Goal: Task Accomplishment & Management: Complete application form

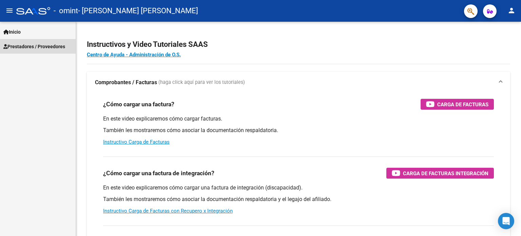
click at [41, 45] on span "Prestadores / Proveedores" at bounding box center [34, 46] width 62 height 7
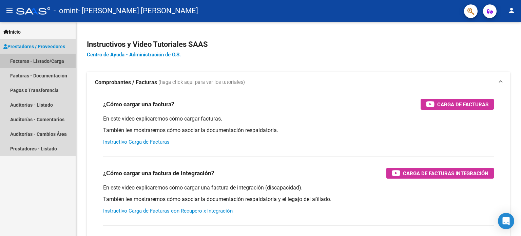
click at [56, 63] on link "Facturas - Listado/Carga" at bounding box center [38, 61] width 76 height 15
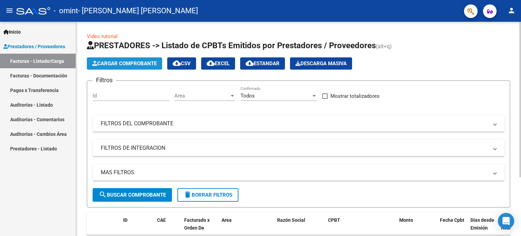
click at [138, 63] on span "Cargar Comprobante" at bounding box center [124, 63] width 64 height 6
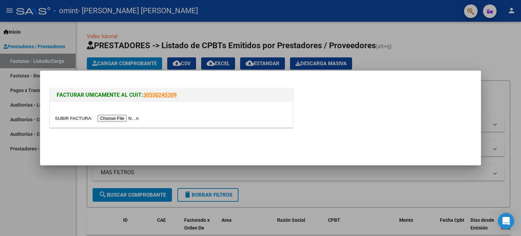
click at [133, 116] on input "file" at bounding box center [98, 118] width 86 height 7
click at [393, 45] on div at bounding box center [260, 118] width 521 height 236
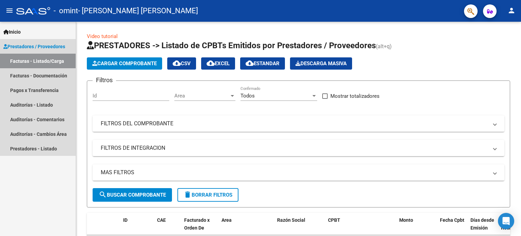
click at [43, 65] on link "Facturas - Listado/Carga" at bounding box center [38, 61] width 76 height 15
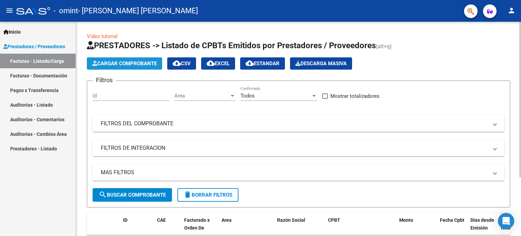
click at [142, 65] on span "Cargar Comprobante" at bounding box center [124, 63] width 64 height 6
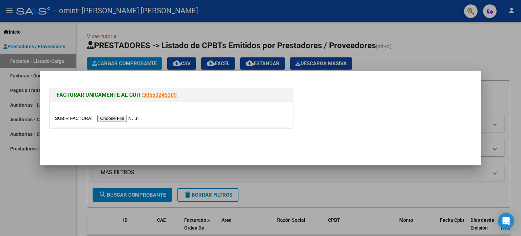
click at [122, 118] on input "file" at bounding box center [98, 118] width 86 height 7
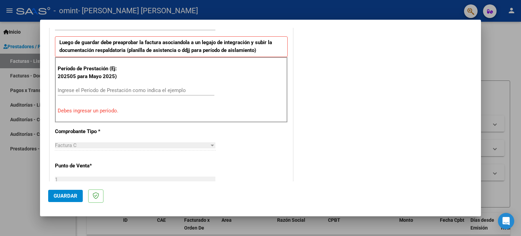
scroll to position [188, 0]
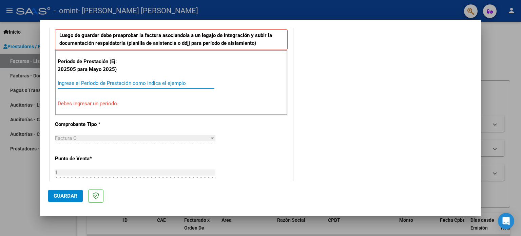
click at [73, 81] on input "Ingrese el Período de Prestación como indica el ejemplo" at bounding box center [136, 83] width 157 height 6
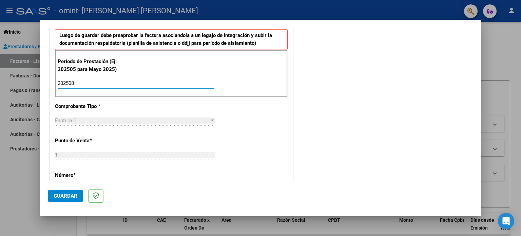
type input "202508"
click at [262, 146] on div "CUIT * 27-39410134-1 Ingresar CUIT ANALISIS PRESTADOR [PERSON_NAME] [PERSON_NAM…" at bounding box center [171, 180] width 243 height 510
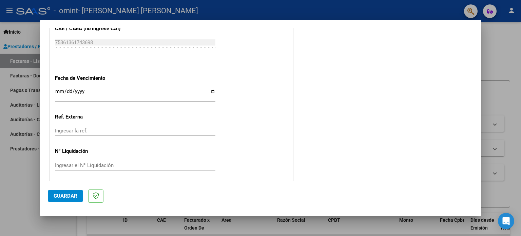
scroll to position [442, 0]
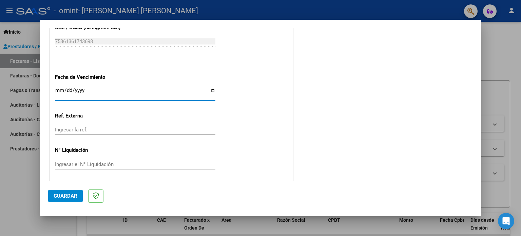
click at [210, 89] on input "Ingresar la fecha" at bounding box center [135, 92] width 160 height 11
type input "[DATE]"
click at [67, 196] on span "Guardar" at bounding box center [66, 196] width 24 height 6
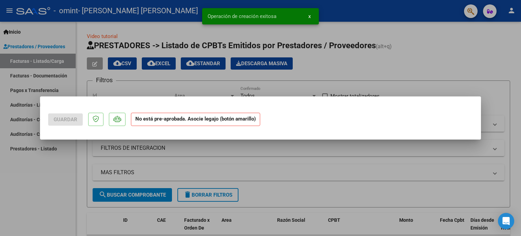
scroll to position [0, 0]
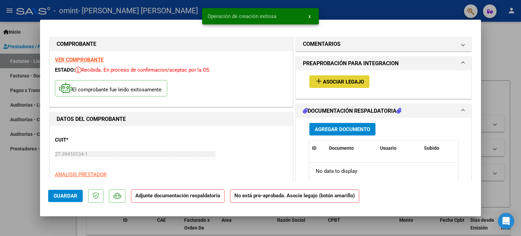
click at [347, 85] on span "Asociar Legajo" at bounding box center [343, 82] width 41 height 6
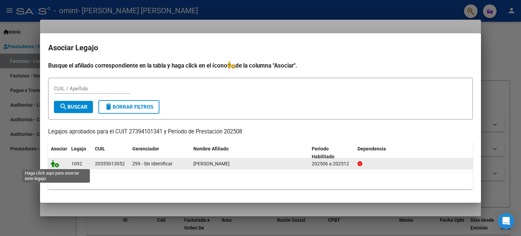
click at [56, 165] on icon at bounding box center [55, 163] width 8 height 7
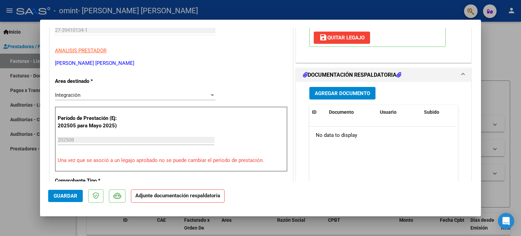
scroll to position [122, 0]
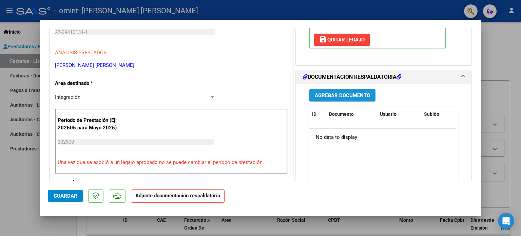
click at [351, 93] on span "Agregar Documento" at bounding box center [342, 95] width 55 height 6
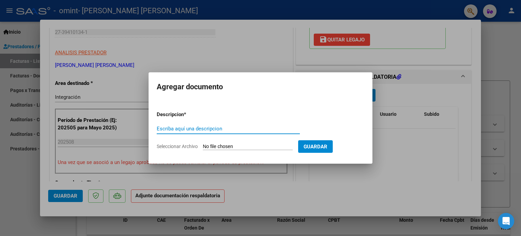
click at [210, 146] on input "Seleccionar Archivo" at bounding box center [248, 146] width 90 height 6
type input "C:\fakepath\Planilla asistencia [DATE]- [PERSON_NAME].pdf"
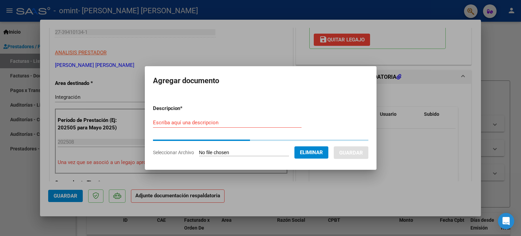
click at [193, 120] on input "Escriba aquí una descripcion" at bounding box center [227, 122] width 148 height 6
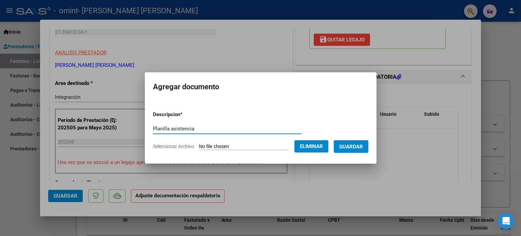
type input "Planilla asistencia"
click at [347, 145] on span "Guardar" at bounding box center [351, 146] width 24 height 6
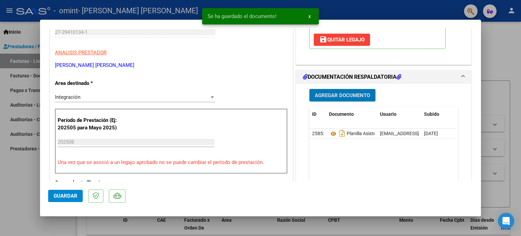
click at [358, 96] on span "Agregar Documento" at bounding box center [342, 95] width 55 height 6
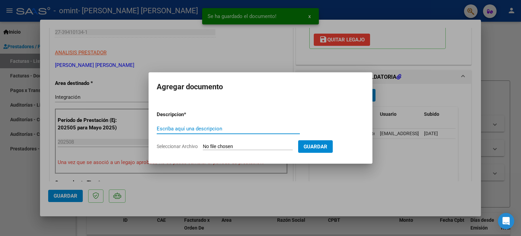
click at [231, 148] on input "Seleccionar Archivo" at bounding box center [248, 146] width 90 height 6
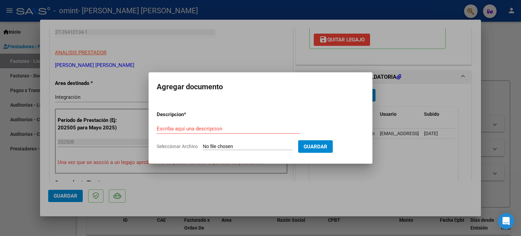
type input "C:\fakepath\Facturación [DATE]- [PERSON_NAME].pdf"
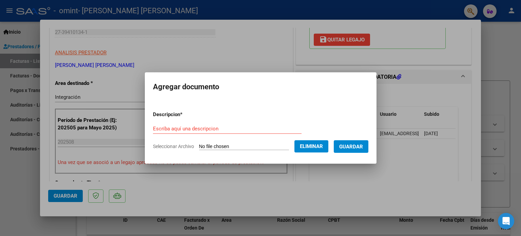
click at [217, 123] on div "Escriba aquí una descripcion" at bounding box center [227, 128] width 148 height 10
click at [218, 127] on input "Escriba aquí una descripcion" at bounding box center [227, 128] width 148 height 6
type input "Facturación"
click at [353, 145] on span "Guardar" at bounding box center [351, 146] width 24 height 6
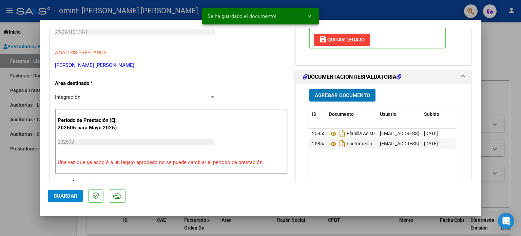
click at [59, 195] on span "Guardar" at bounding box center [66, 196] width 24 height 6
click at [495, 46] on div at bounding box center [260, 118] width 521 height 236
type input "$ 0,00"
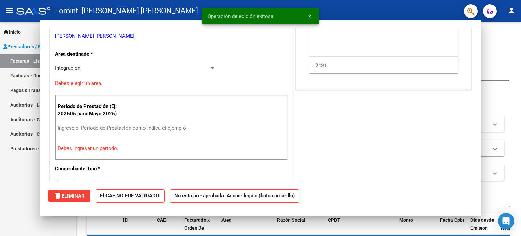
scroll to position [0, 0]
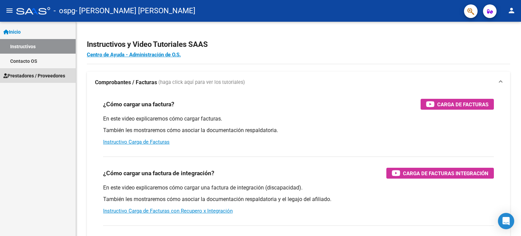
click at [55, 79] on span "Prestadores / Proveedores" at bounding box center [34, 75] width 62 height 7
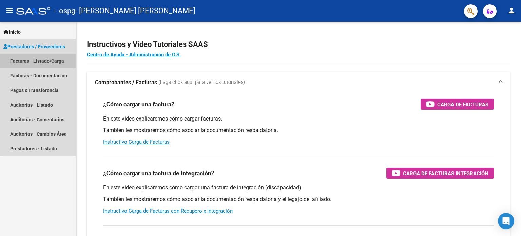
click at [51, 59] on link "Facturas - Listado/Carga" at bounding box center [38, 61] width 76 height 15
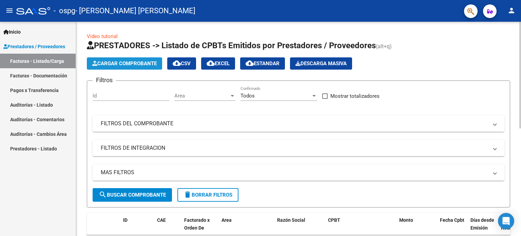
click at [129, 64] on span "Cargar Comprobante" at bounding box center [124, 63] width 64 height 6
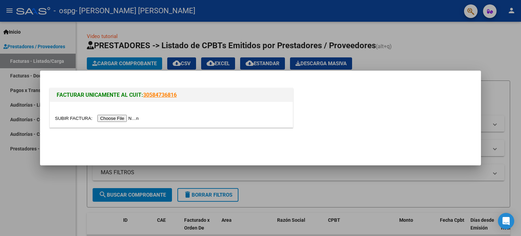
click at [123, 117] on input "file" at bounding box center [98, 118] width 86 height 7
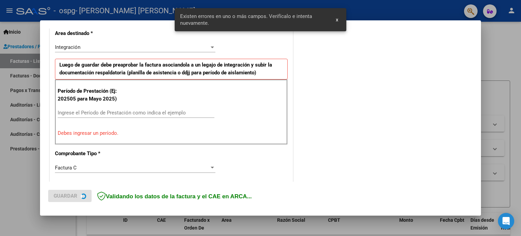
scroll to position [159, 0]
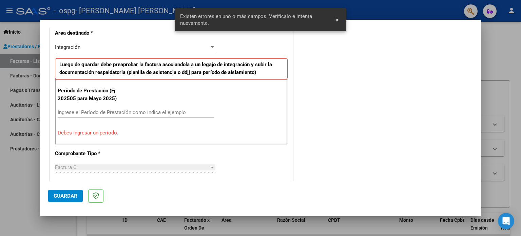
click at [99, 113] on input "Ingrese el Período de Prestación como indica el ejemplo" at bounding box center [136, 112] width 157 height 6
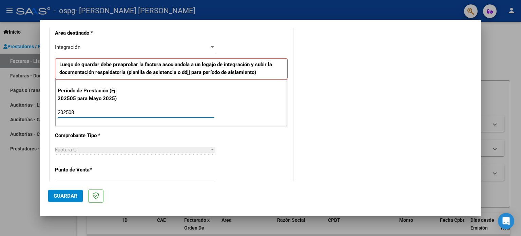
type input "202508"
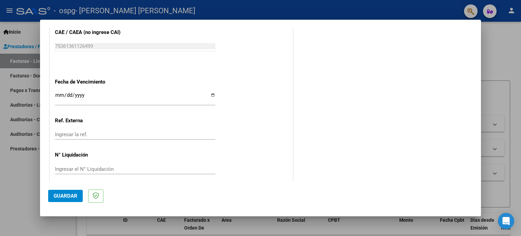
scroll to position [442, 0]
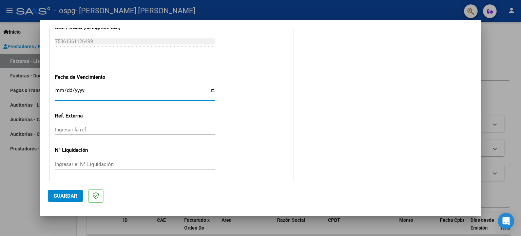
click at [210, 90] on input "Ingresar la fecha" at bounding box center [135, 92] width 160 height 11
type input "[DATE]"
click at [59, 192] on button "Guardar" at bounding box center [65, 195] width 35 height 12
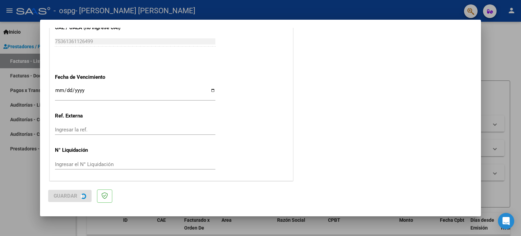
scroll to position [0, 0]
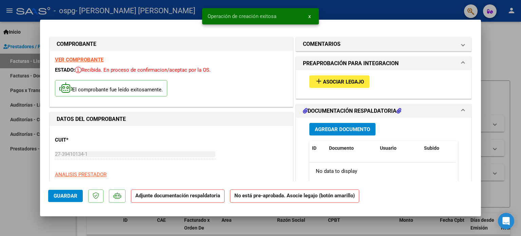
click at [343, 82] on span "Asociar Legajo" at bounding box center [343, 82] width 41 height 6
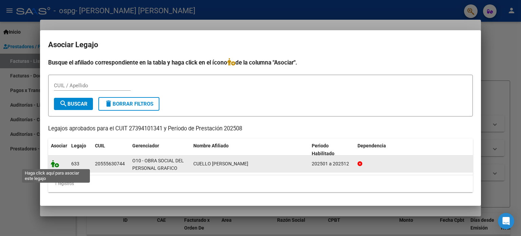
click at [58, 164] on icon at bounding box center [55, 163] width 8 height 7
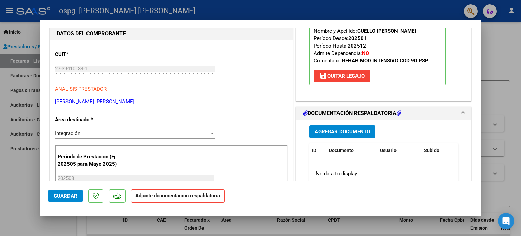
scroll to position [144, 0]
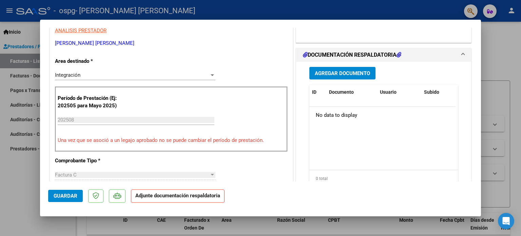
click at [363, 76] on span "Agregar Documento" at bounding box center [342, 73] width 55 height 6
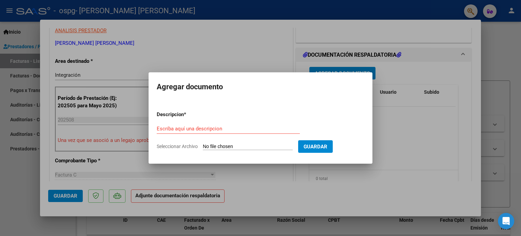
click at [245, 147] on input "Seleccionar Archivo" at bounding box center [248, 146] width 90 height 6
type input "C:\fakepath\Planilla asistencia agosto 2025- Joaquin Cuello.pdf"
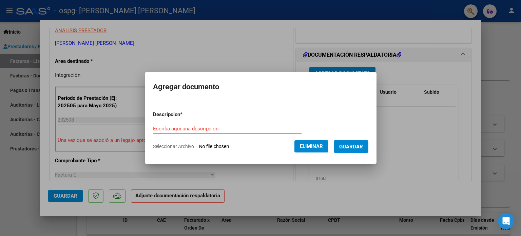
click at [205, 127] on input "Escriba aquí una descripcion" at bounding box center [227, 128] width 148 height 6
type input "Planilla de asistencia"
click at [360, 147] on span "Guardar" at bounding box center [351, 146] width 24 height 6
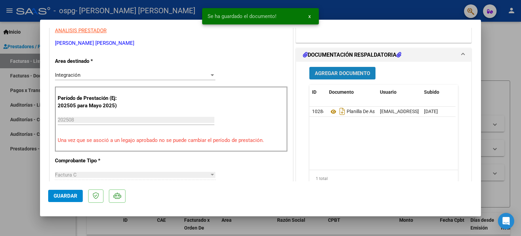
click at [347, 74] on span "Agregar Documento" at bounding box center [342, 73] width 55 height 6
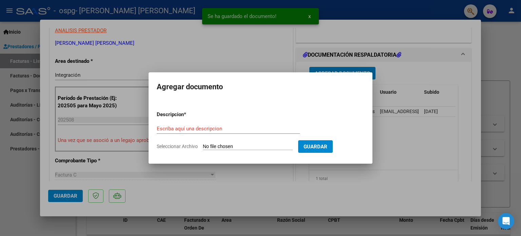
click at [246, 145] on input "Seleccionar Archivo" at bounding box center [248, 146] width 90 height 6
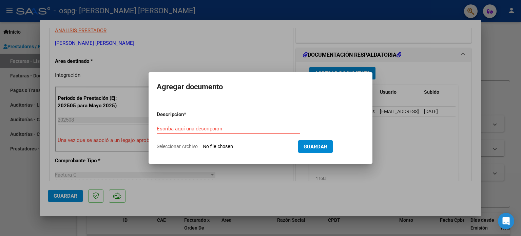
type input "C:\fakepath\Facturación agosto 2025- Joaquín Cuello.pdf"
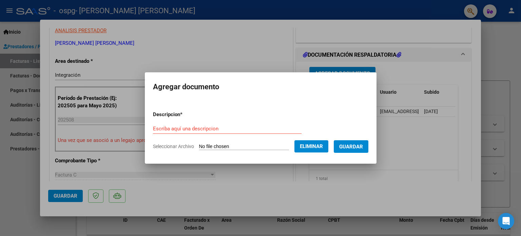
click at [205, 131] on input "Escriba aquí una descripcion" at bounding box center [227, 128] width 148 height 6
type input "Facturacion"
click at [357, 147] on span "Guardar" at bounding box center [351, 146] width 24 height 6
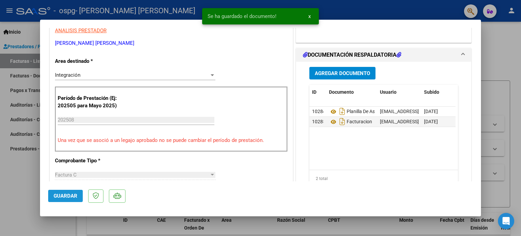
click at [79, 196] on button "Guardar" at bounding box center [65, 195] width 35 height 12
click at [502, 54] on div at bounding box center [260, 118] width 521 height 236
type input "$ 0,00"
